Goal: Task Accomplishment & Management: Complete application form

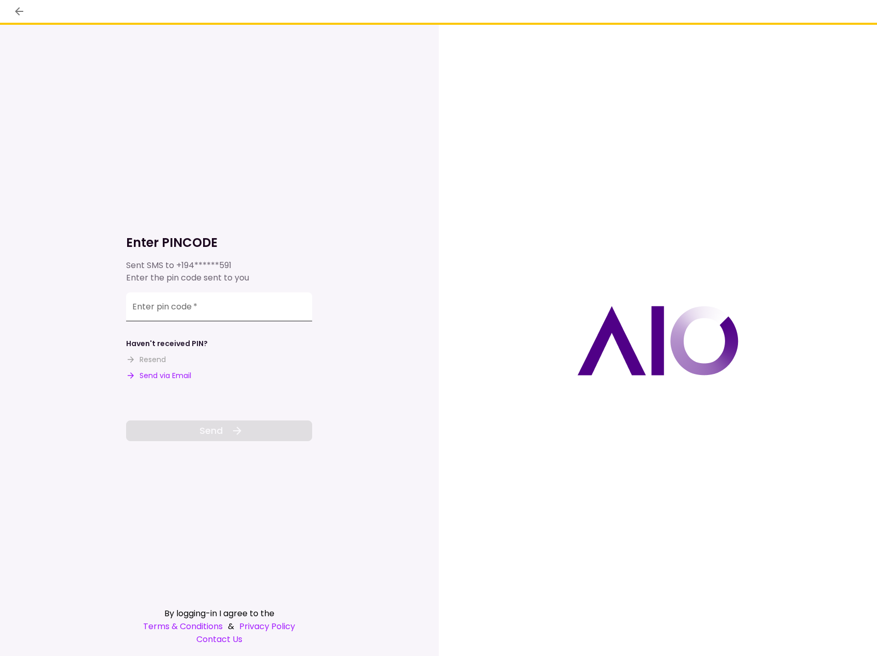
click at [181, 312] on input "Enter pin code   *" at bounding box center [219, 306] width 186 height 29
type input "******"
click at [273, 423] on button "Send" at bounding box center [219, 430] width 186 height 21
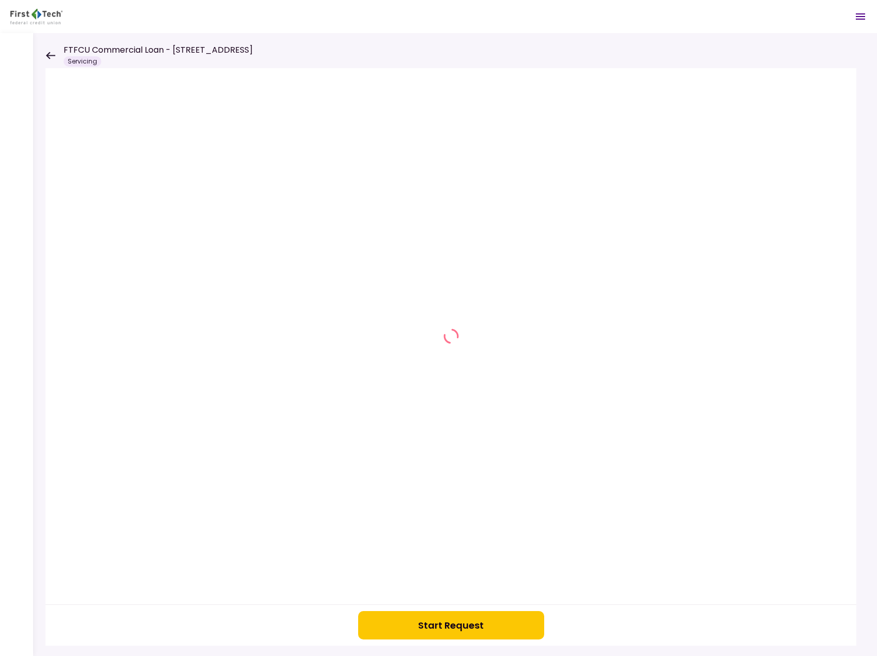
click at [54, 55] on icon at bounding box center [50, 55] width 9 height 7
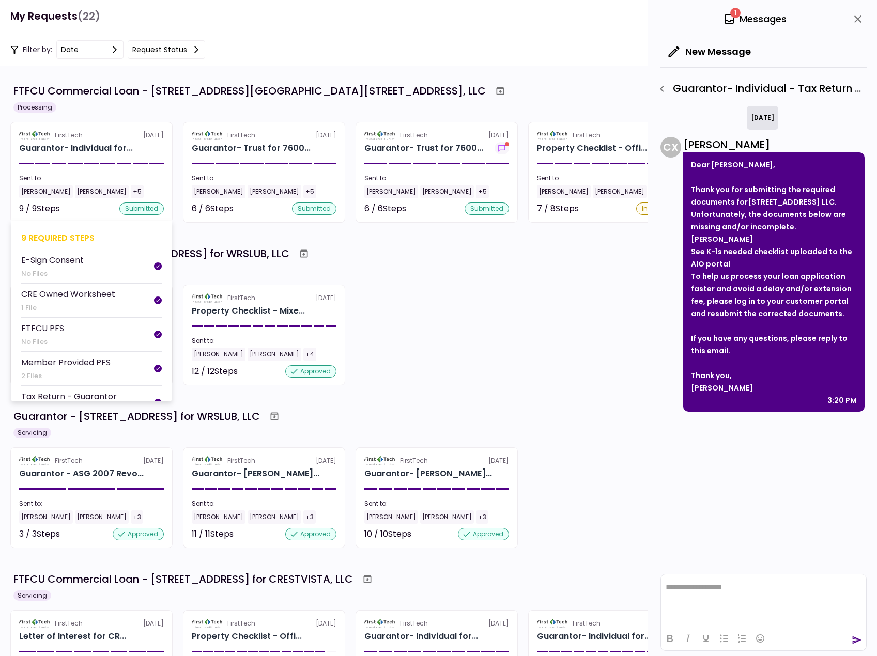
click at [145, 170] on section "FirstTech [DATE] Guarantor- Individual for... Sent to: [PERSON_NAME] [PERSON_NA…" at bounding box center [91, 172] width 162 height 101
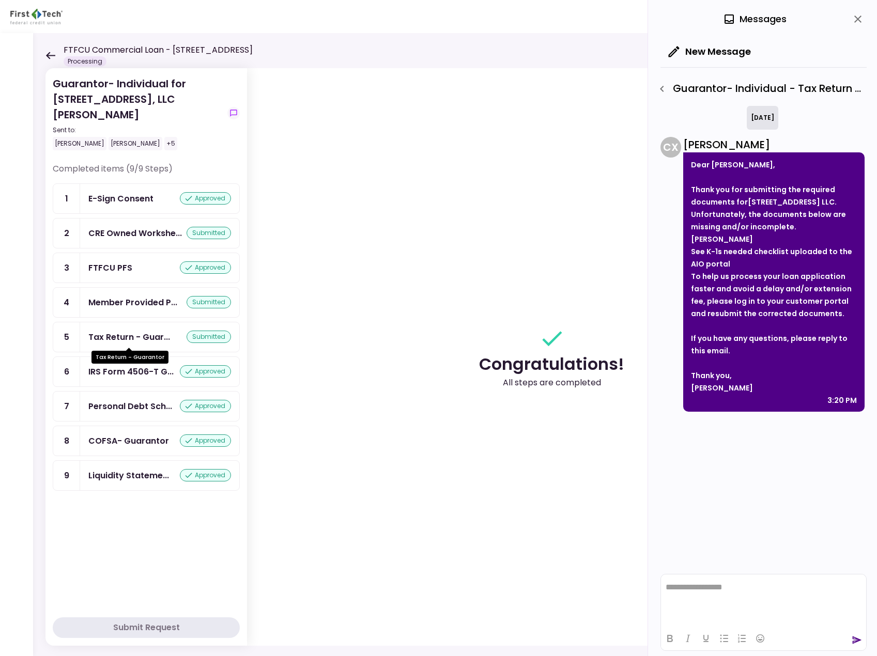
click at [139, 332] on div "Tax Return - Guar..." at bounding box center [129, 337] width 82 height 13
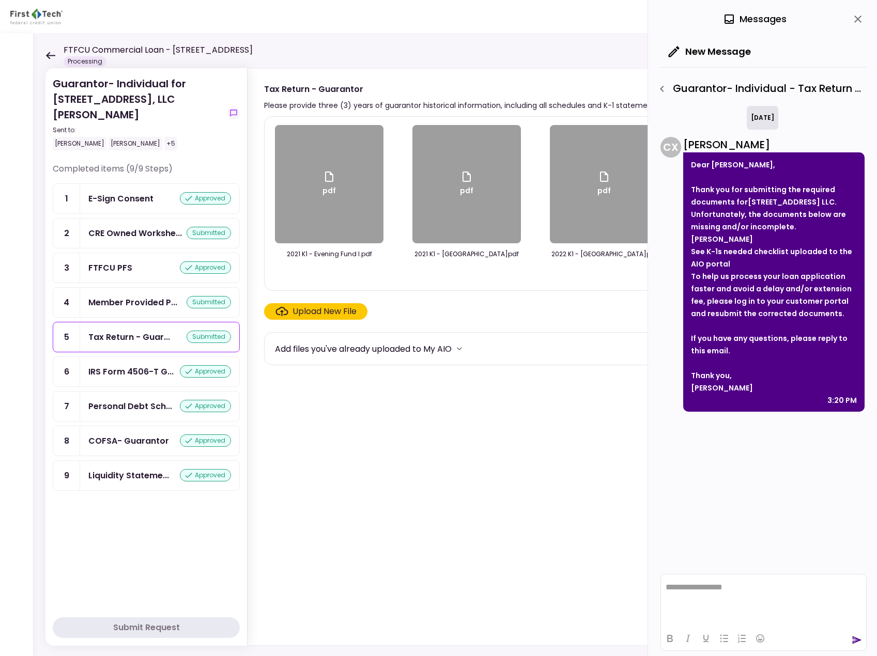
click at [306, 320] on label "Upload New File" at bounding box center [315, 311] width 103 height 17
click at [0, 0] on input "Upload New File" at bounding box center [0, 0] width 0 height 0
